Goal: Transaction & Acquisition: Download file/media

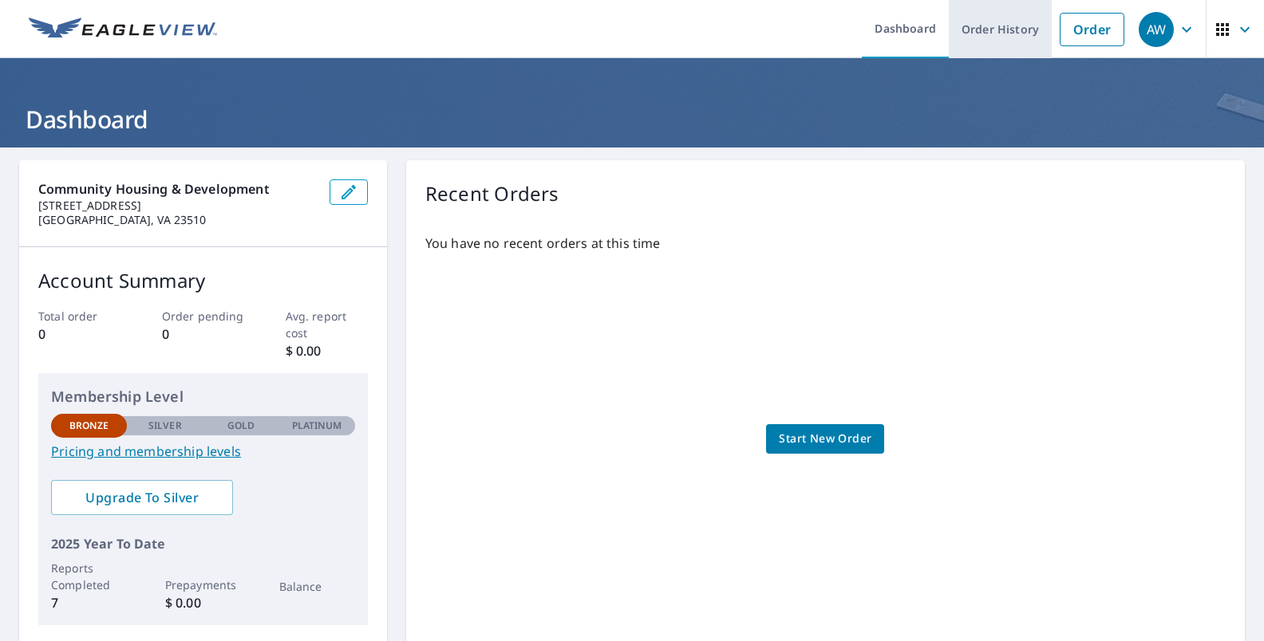
click at [1002, 38] on link "Order History" at bounding box center [1000, 29] width 103 height 58
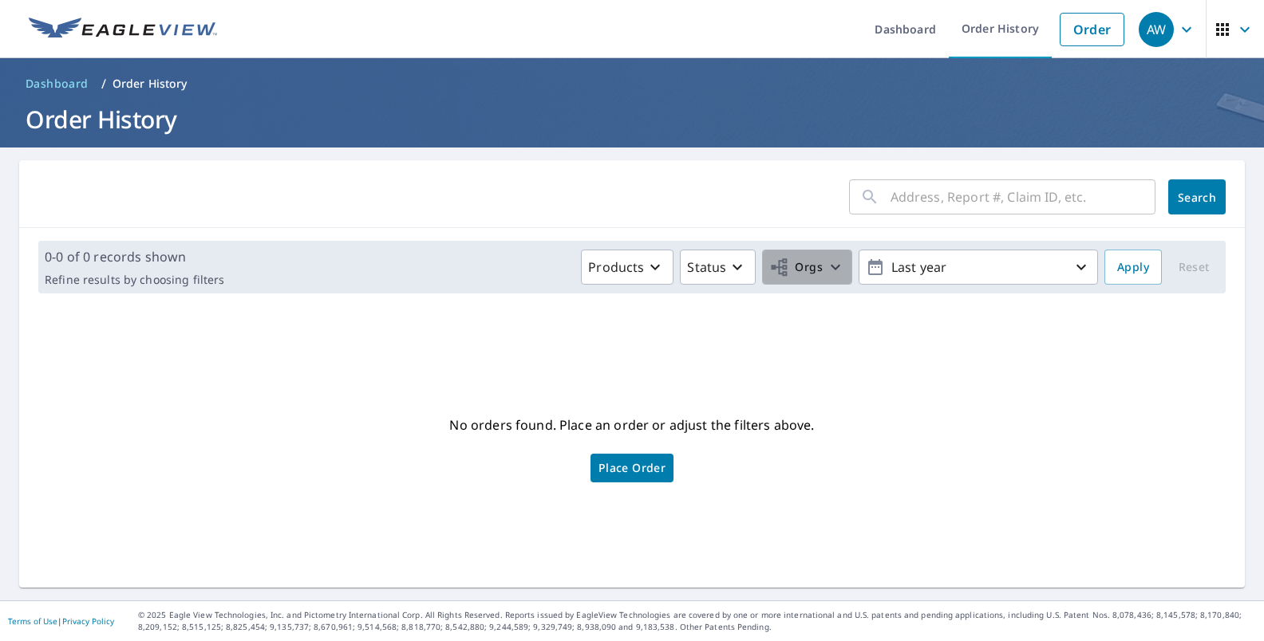
click at [826, 272] on icon "button" at bounding box center [835, 267] width 19 height 19
click at [475, 360] on input "Community Housing & Development" at bounding box center [484, 358] width 19 height 19
checkbox input "true"
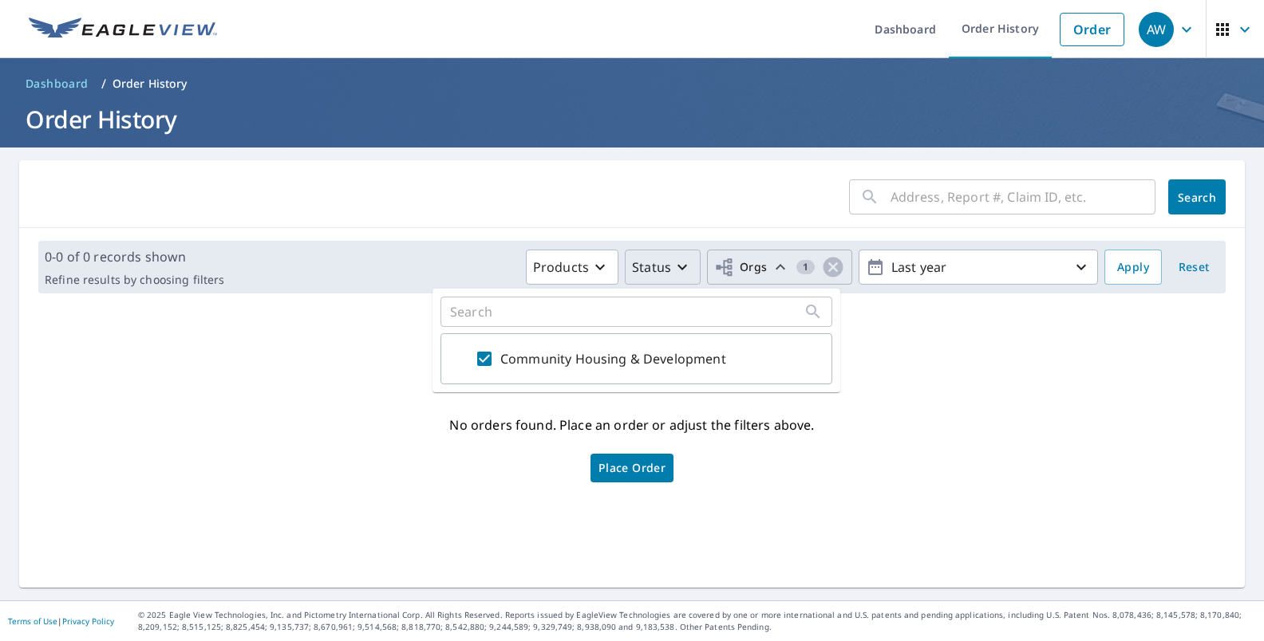
click at [638, 270] on p "Status" at bounding box center [651, 267] width 39 height 19
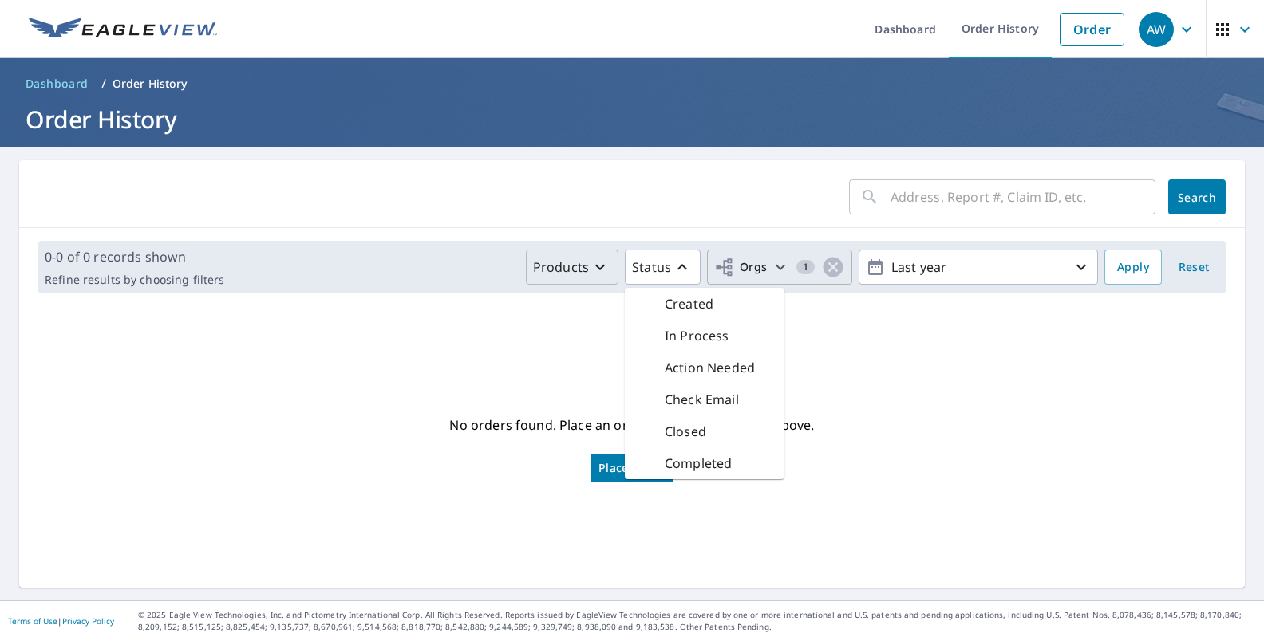
click at [595, 269] on icon "button" at bounding box center [600, 268] width 10 height 6
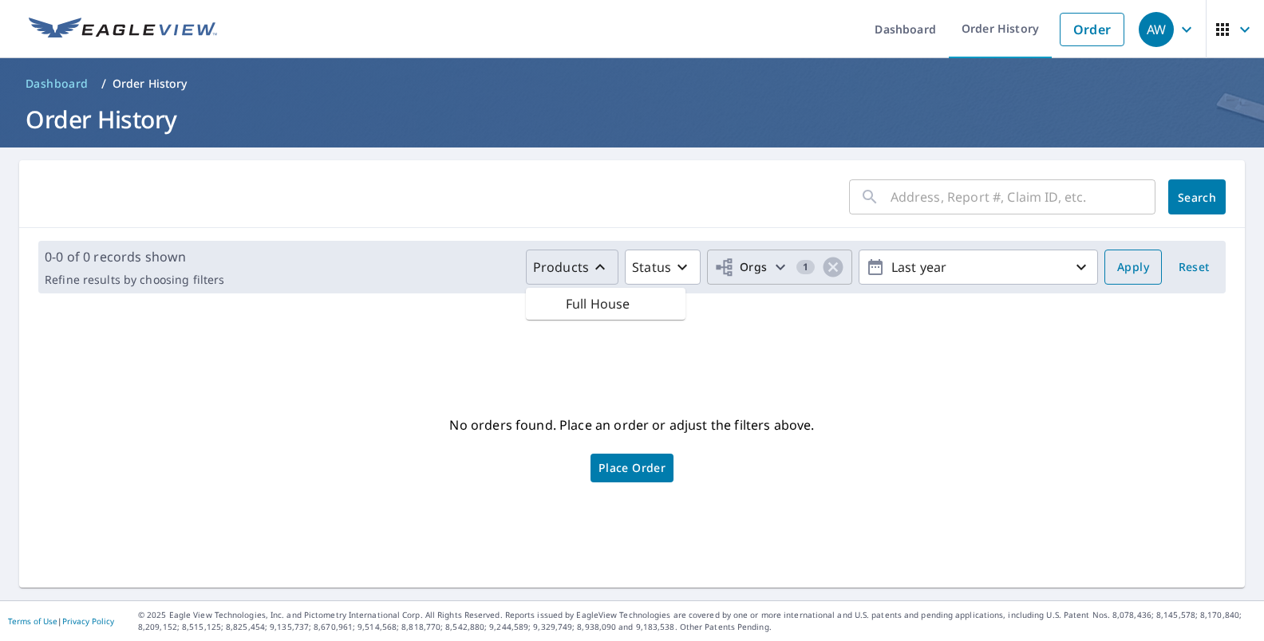
click at [1127, 262] on span "Apply" at bounding box center [1133, 268] width 32 height 20
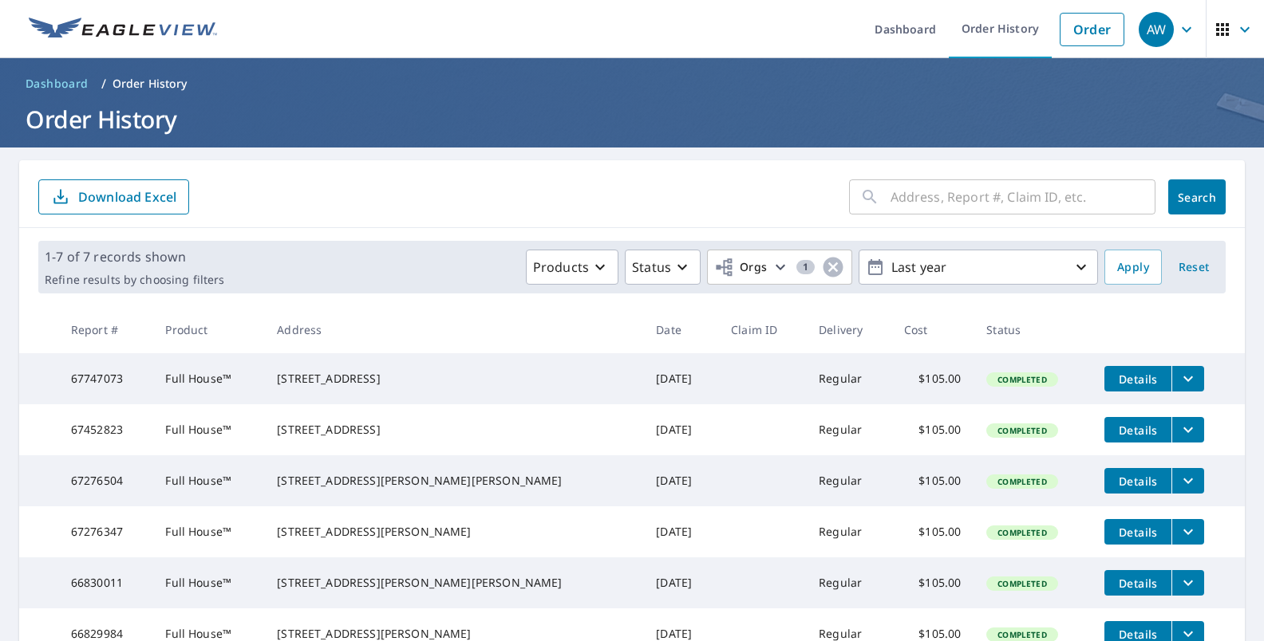
drag, startPoint x: 420, startPoint y: 448, endPoint x: 314, endPoint y: 436, distance: 106.7
click at [314, 436] on td "[STREET_ADDRESS]" at bounding box center [453, 429] width 379 height 51
copy div "[STREET_ADDRESS]"
drag, startPoint x: 136, startPoint y: 444, endPoint x: 59, endPoint y: 440, distance: 77.4
click at [59, 440] on tr "67452823 Full House™ [STREET_ADDRESS] [DATE] Regular $105.00 Completed Details" at bounding box center [631, 429] width 1225 height 51
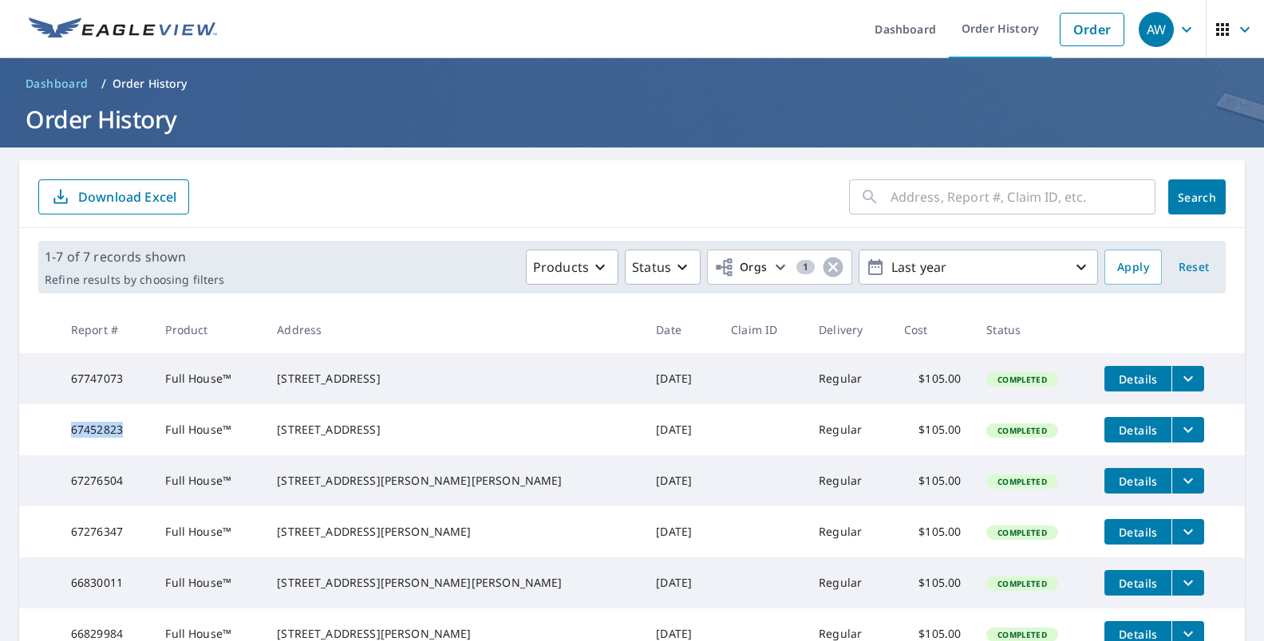
copy tr "67452823"
drag, startPoint x: 603, startPoint y: 451, endPoint x: 627, endPoint y: 445, distance: 24.6
click at [643, 451] on td "[DATE]" at bounding box center [680, 429] width 75 height 51
click at [1114, 381] on span "Details" at bounding box center [1138, 379] width 48 height 15
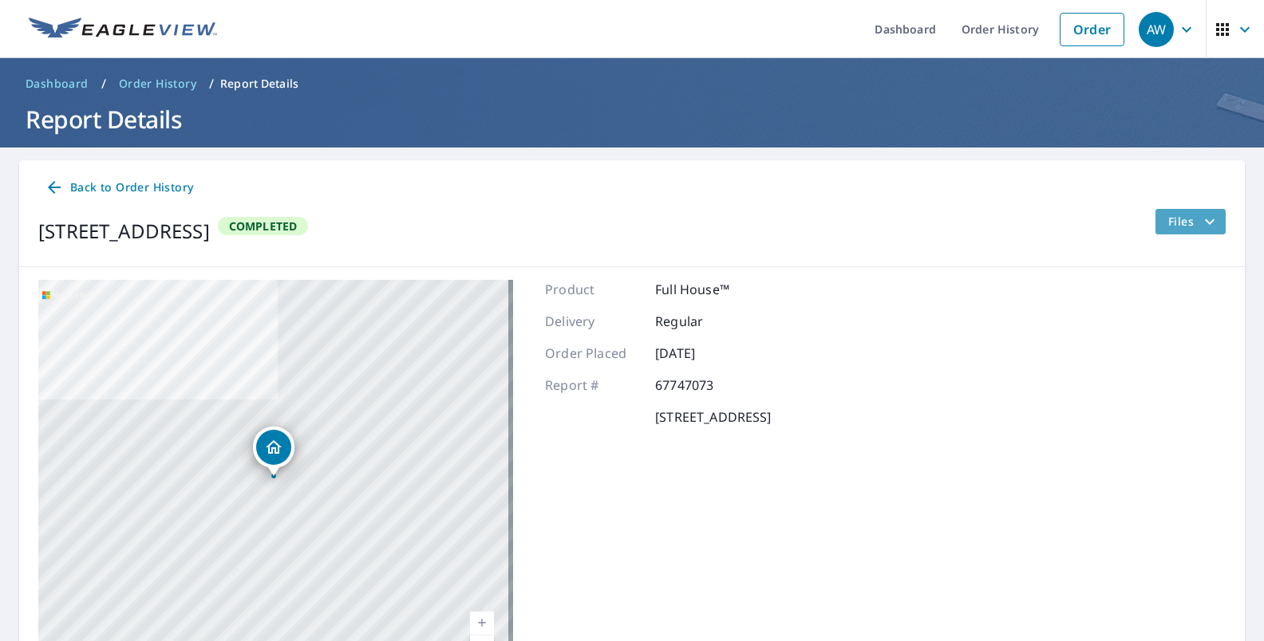
click at [1203, 219] on icon "filesDropdownBtn-67747073" at bounding box center [1209, 221] width 19 height 19
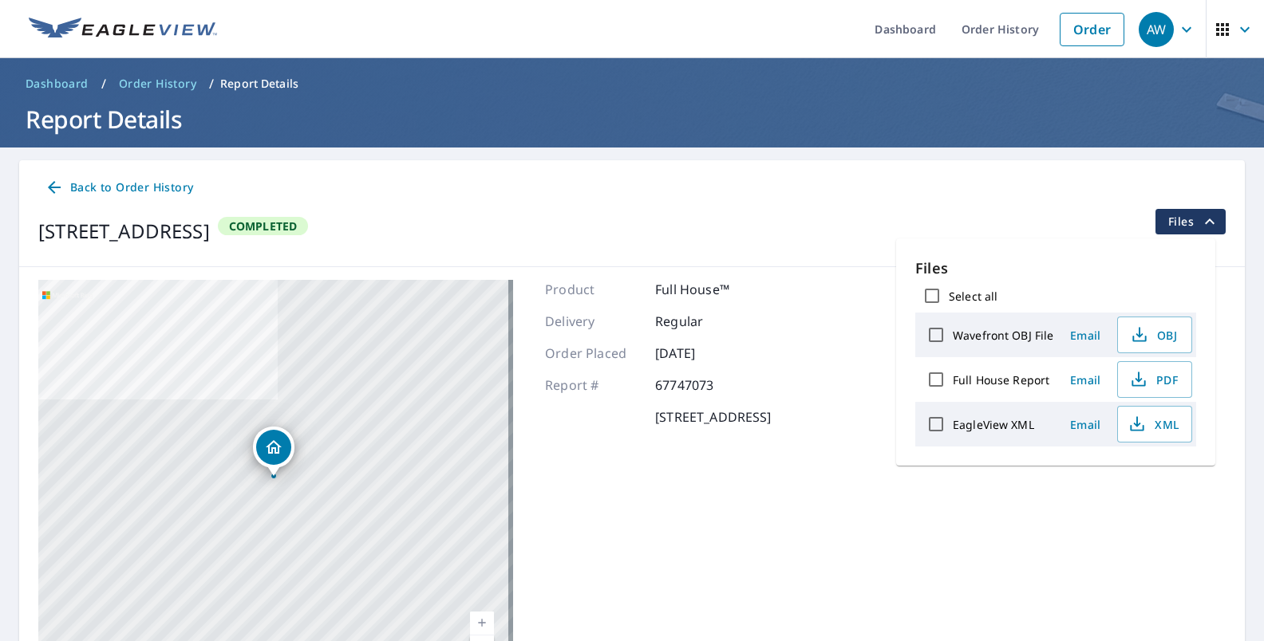
click at [929, 293] on input "Select all" at bounding box center [932, 296] width 34 height 34
checkbox input "true"
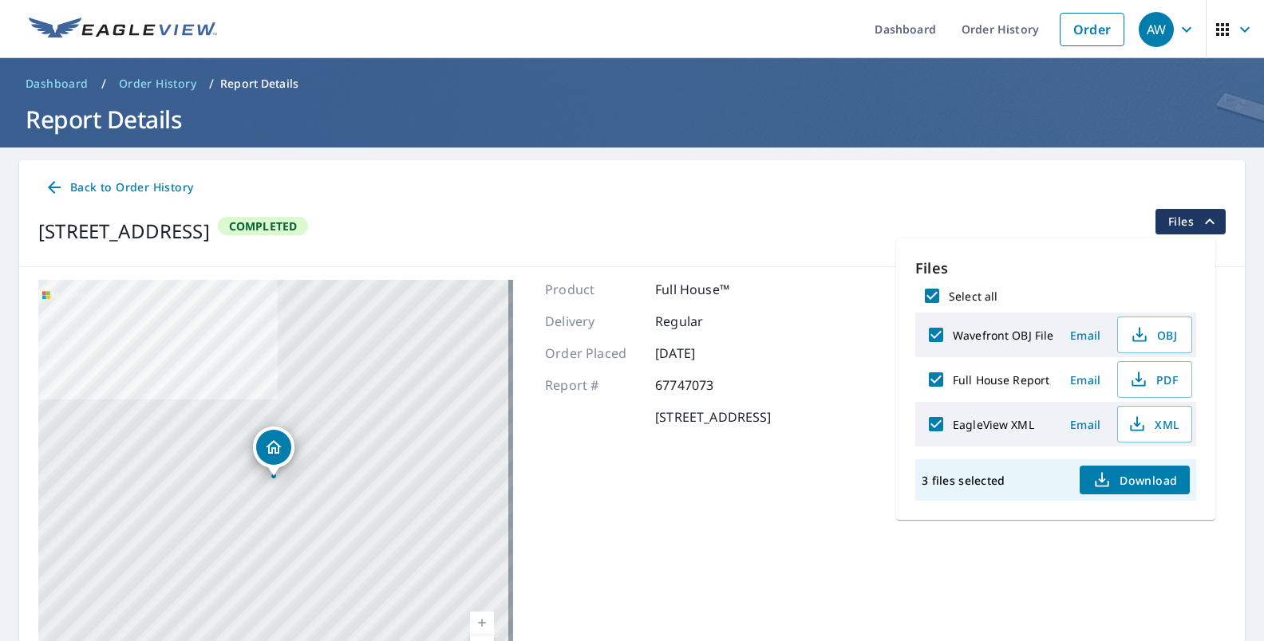
click at [1125, 476] on span "Download" at bounding box center [1134, 480] width 85 height 19
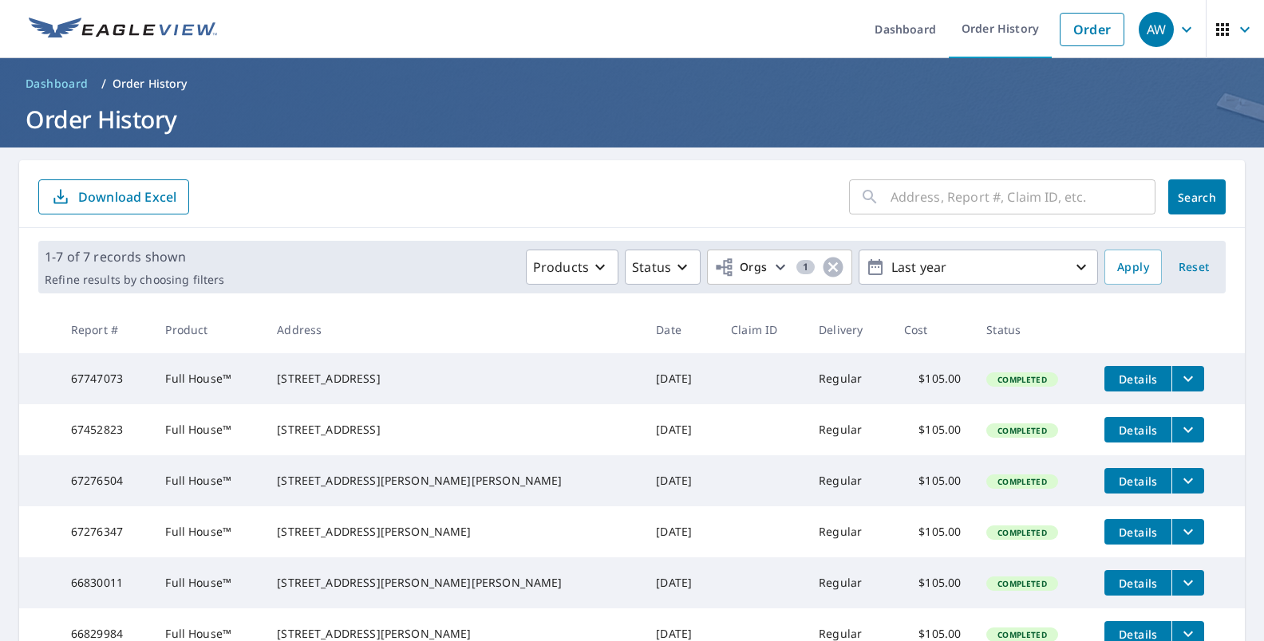
click at [1178, 440] on icon "filesDropdownBtn-67452823" at bounding box center [1187, 429] width 19 height 19
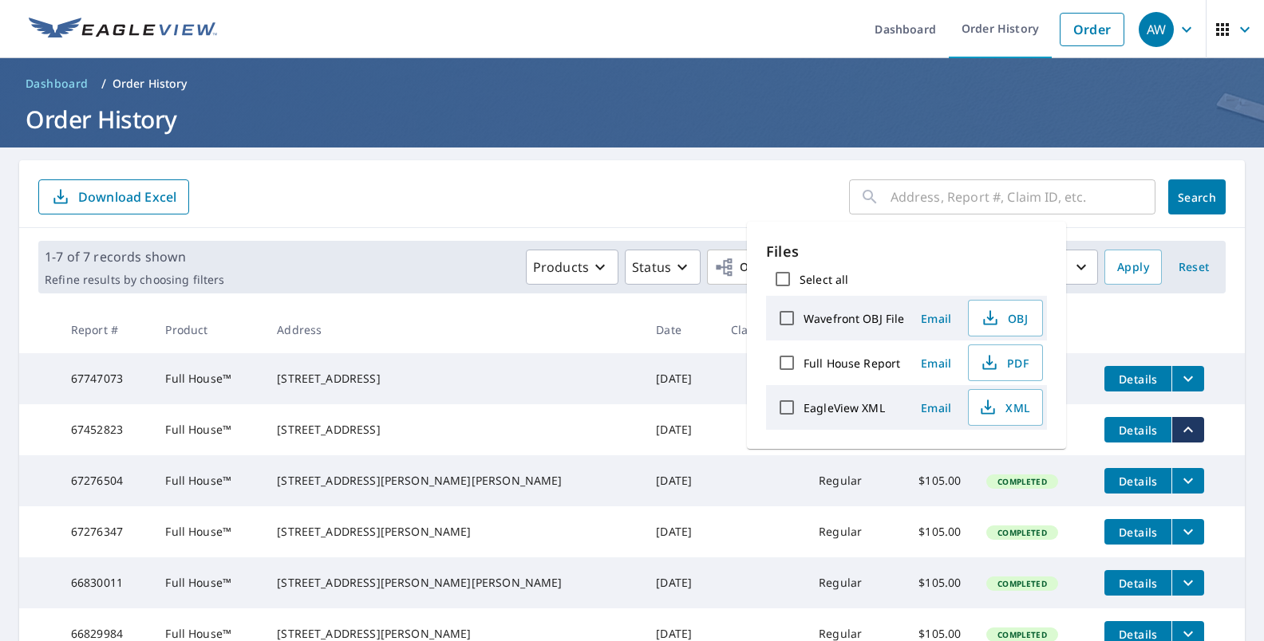
click at [1114, 436] on span "Details" at bounding box center [1138, 430] width 48 height 15
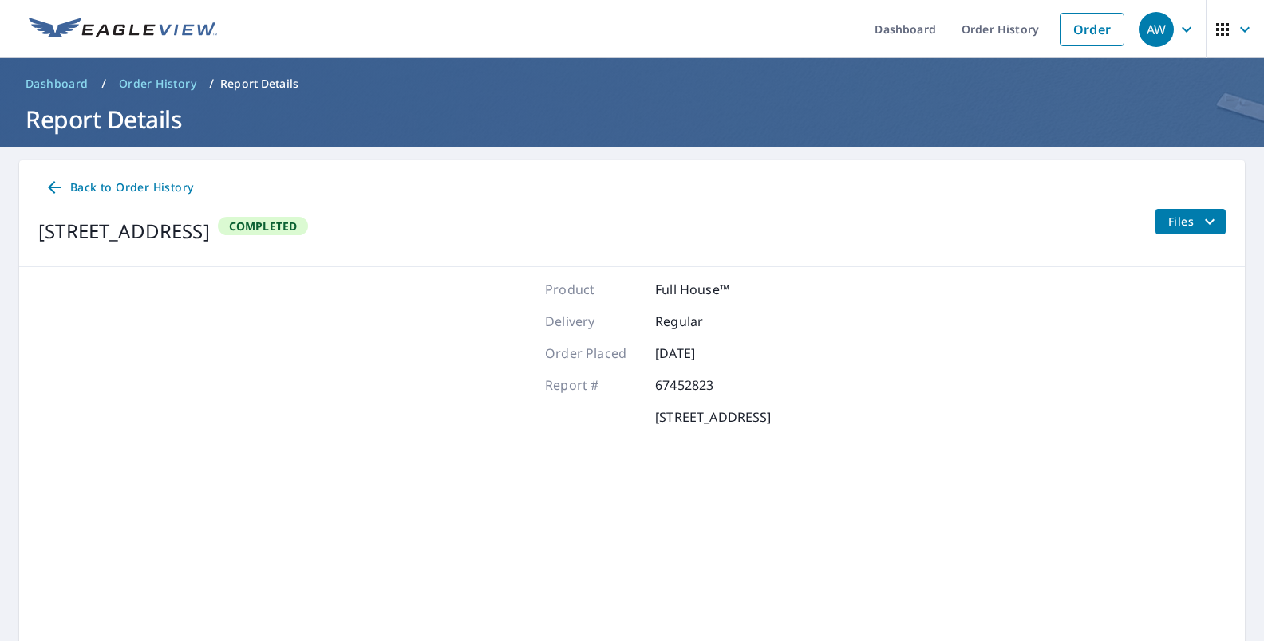
click at [1185, 224] on span "Files" at bounding box center [1193, 221] width 51 height 19
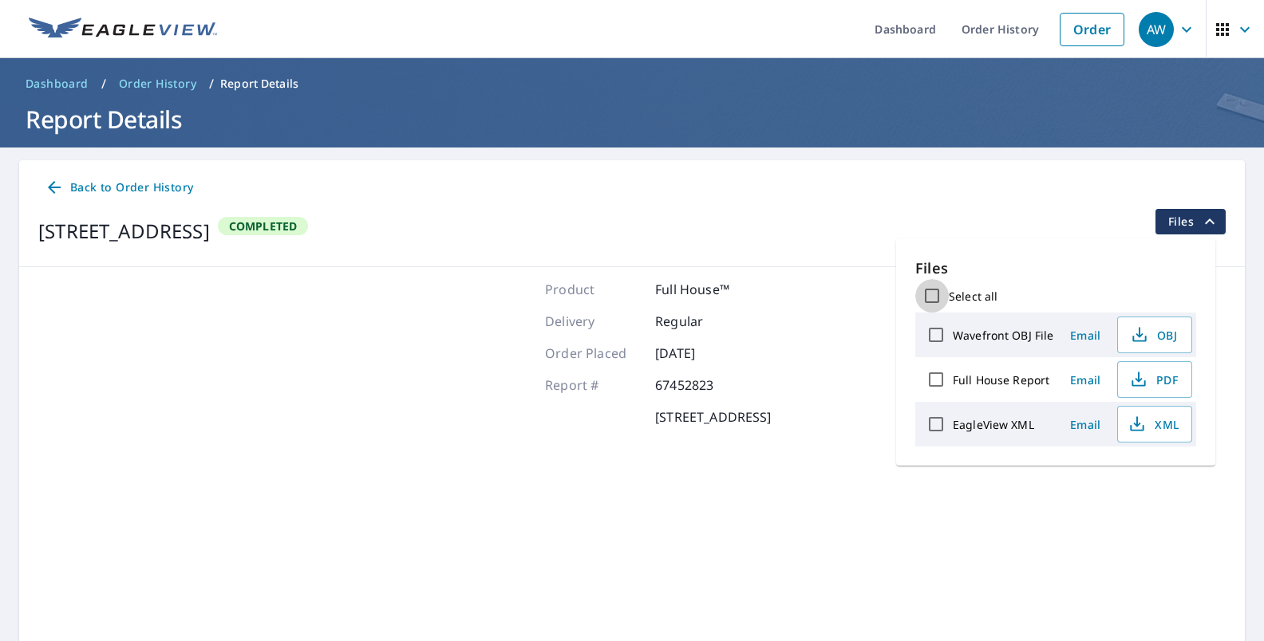
click at [928, 294] on input "Select all" at bounding box center [932, 296] width 34 height 34
checkbox input "true"
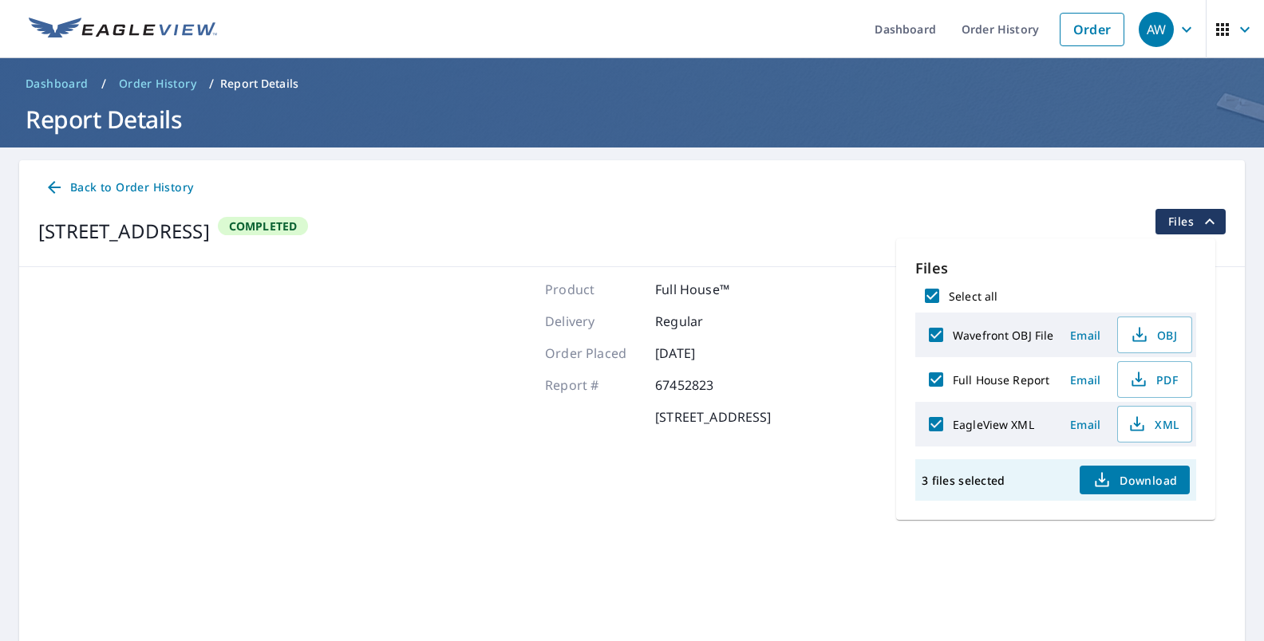
click at [1130, 472] on span "Download" at bounding box center [1134, 480] width 85 height 19
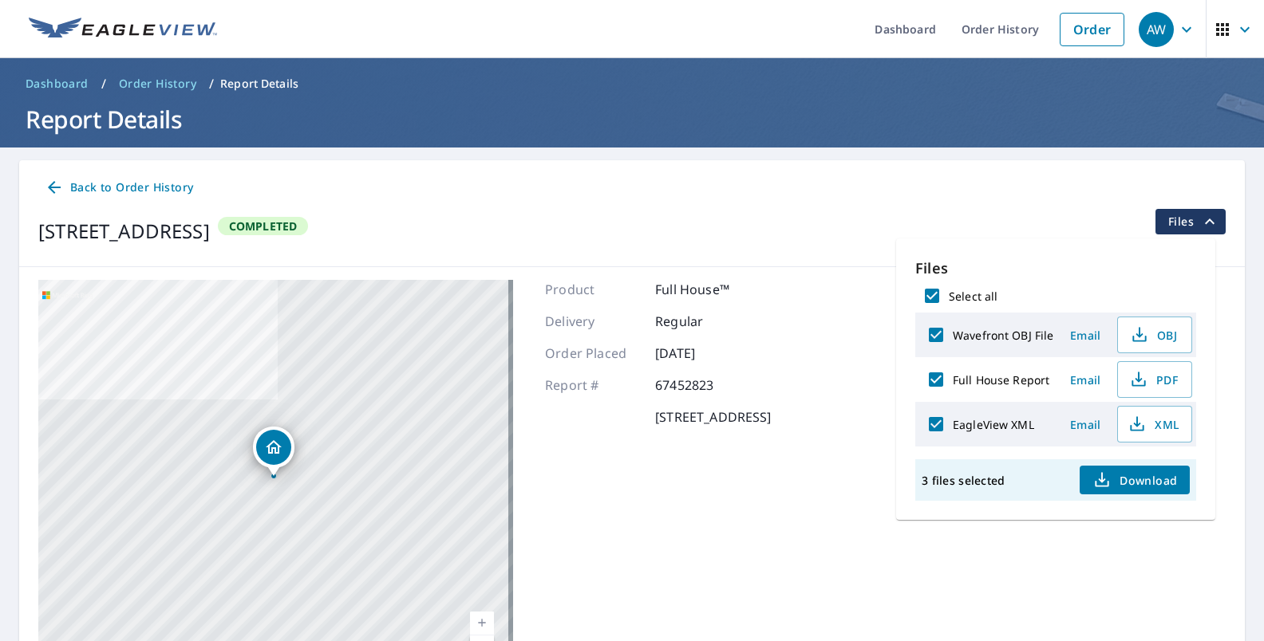
click at [142, 81] on span "Order History" at bounding box center [157, 84] width 77 height 16
